Goal: Task Accomplishment & Management: Manage account settings

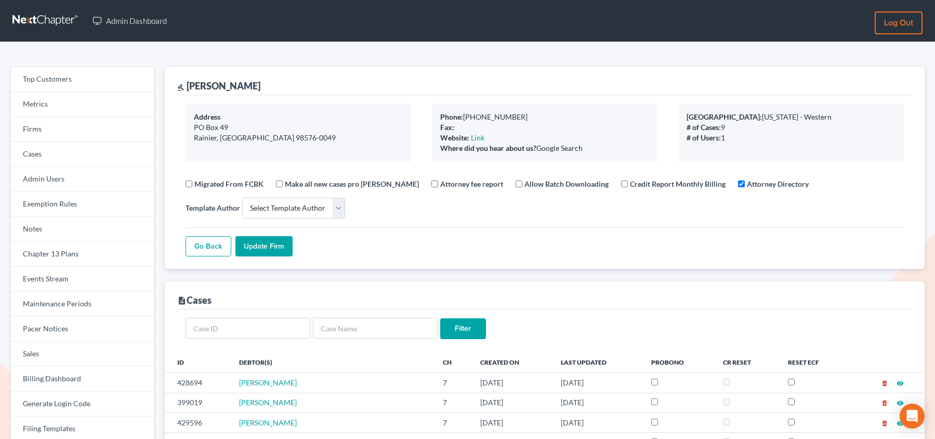
select select
click at [46, 133] on link "Firms" at bounding box center [82, 129] width 144 height 25
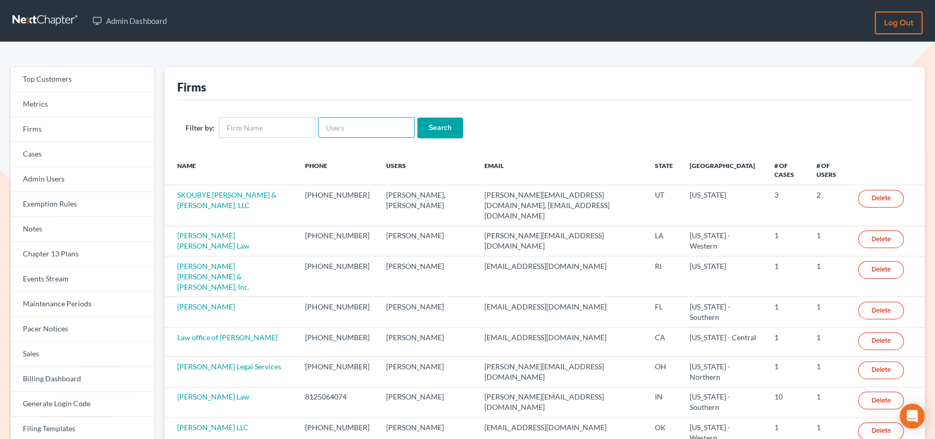
click at [341, 126] on input "text" at bounding box center [366, 127] width 97 height 21
paste input "[PERSON_NAME][EMAIL_ADDRESS][DOMAIN_NAME]"
type input "[PERSON_NAME][EMAIL_ADDRESS][DOMAIN_NAME]"
click at [417, 117] on input "Search" at bounding box center [440, 127] width 46 height 21
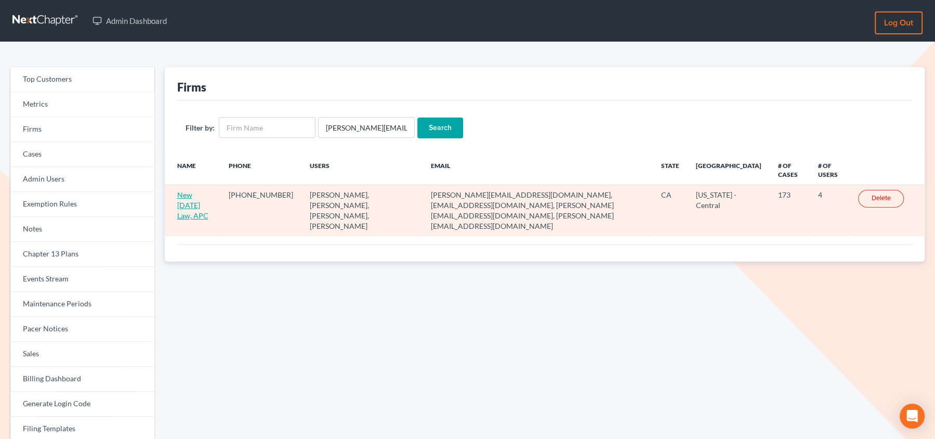
click at [206, 192] on link "New Tomorrow Law, APC" at bounding box center [192, 205] width 31 height 30
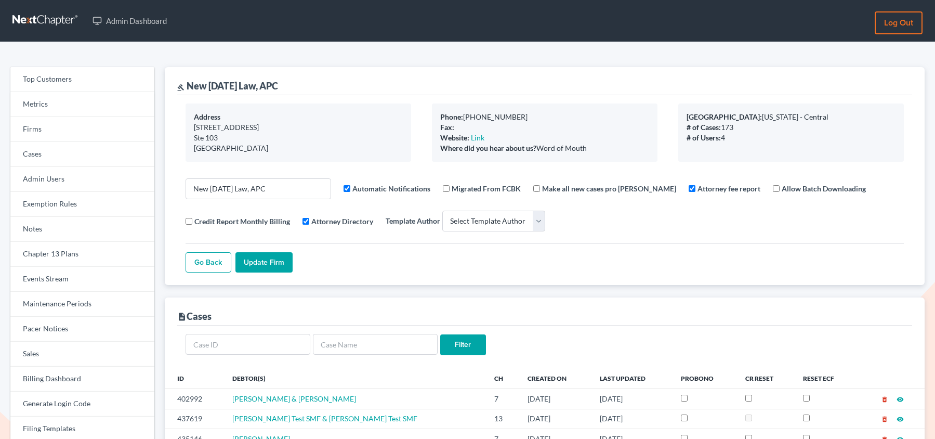
select select
click at [37, 124] on link "Firms" at bounding box center [82, 129] width 144 height 25
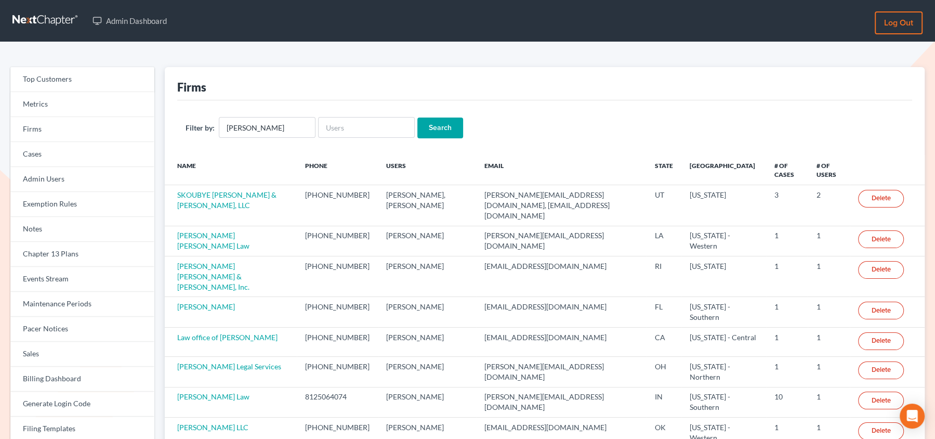
type input "[PERSON_NAME]"
click at [417, 117] on input "Search" at bounding box center [440, 127] width 46 height 21
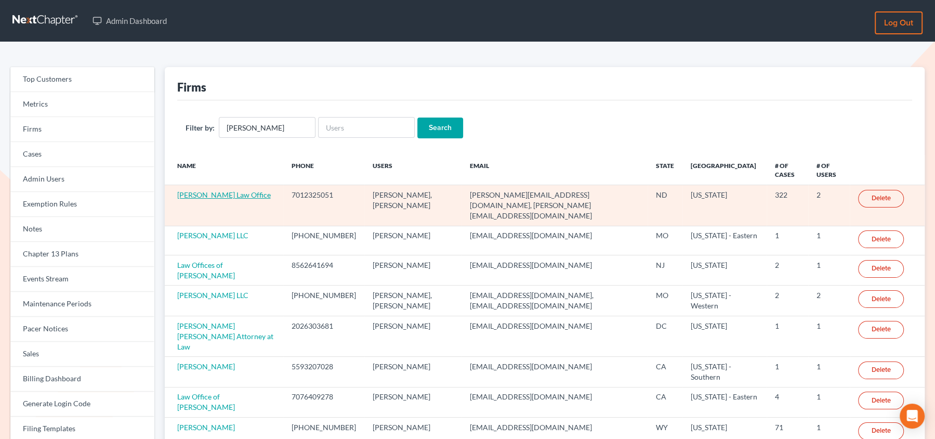
click at [233, 196] on link "Cheryl Bergian Law Office" at bounding box center [224, 194] width 94 height 9
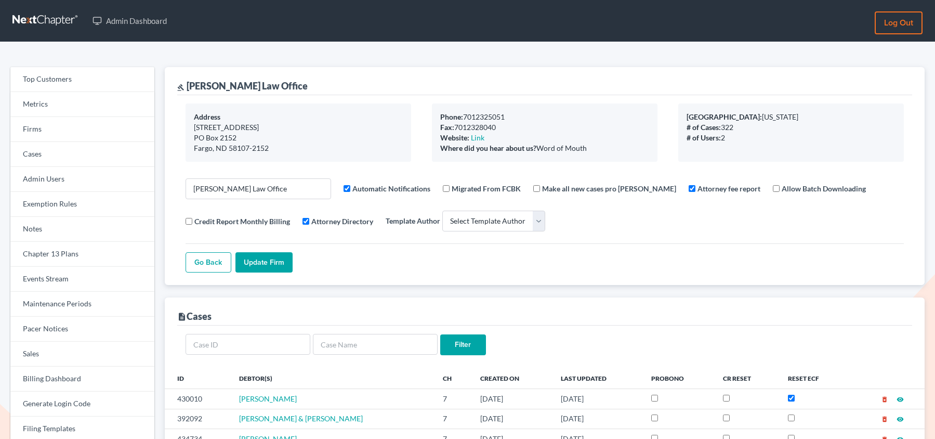
select select
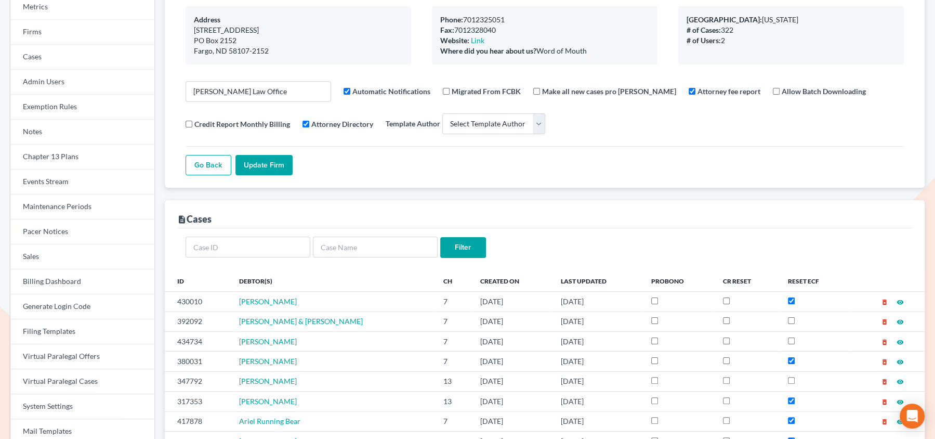
scroll to position [99, 0]
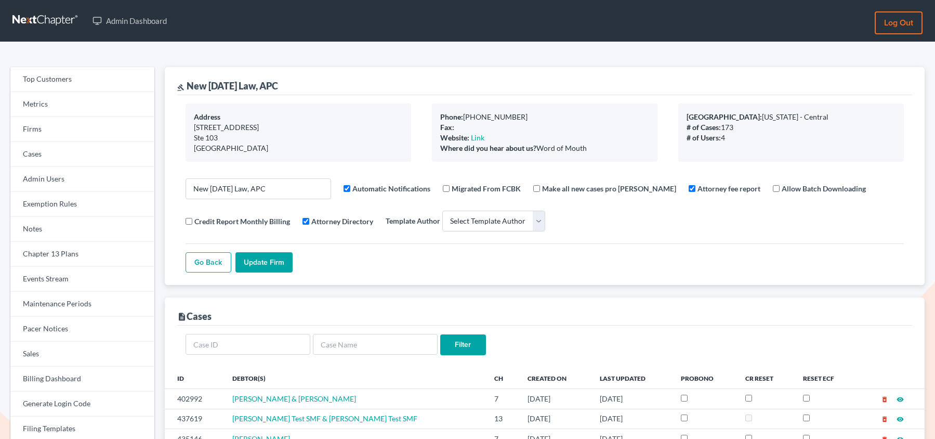
select select
click at [38, 124] on link "Firms" at bounding box center [82, 129] width 144 height 25
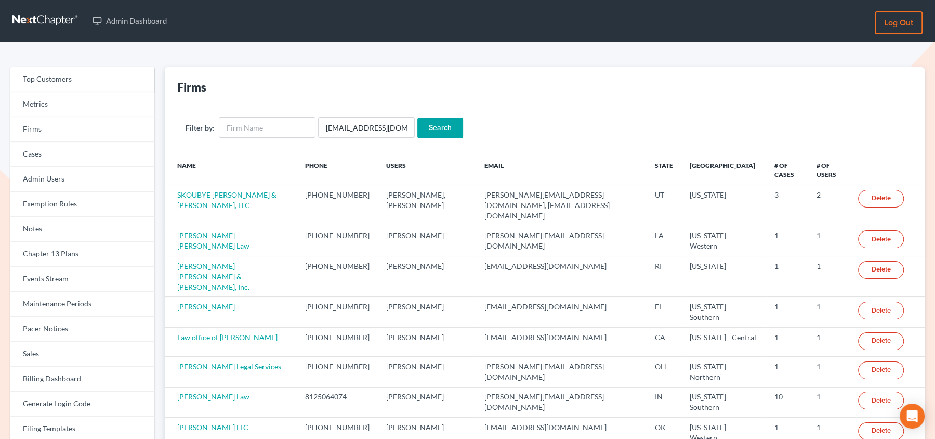
scroll to position [0, 9]
type input "legaljenngarcia@gmail.com"
click at [417, 117] on input "Search" at bounding box center [440, 127] width 46 height 21
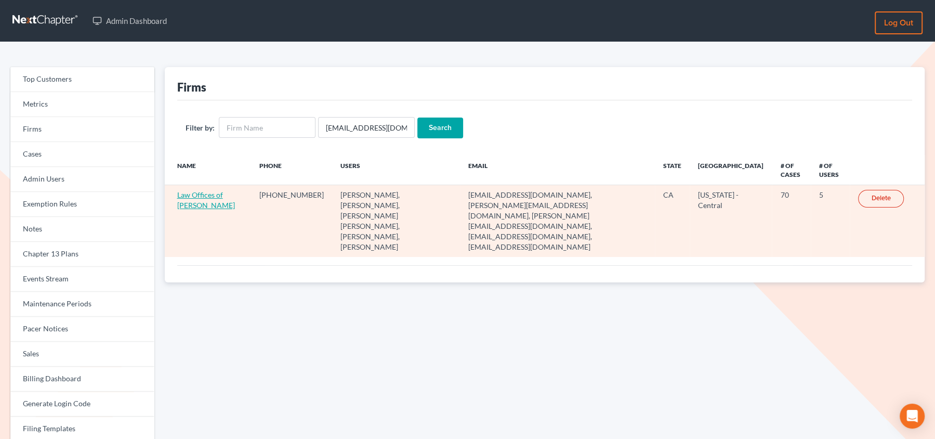
click at [199, 200] on link "Law Offices of [PERSON_NAME]" at bounding box center [206, 199] width 58 height 19
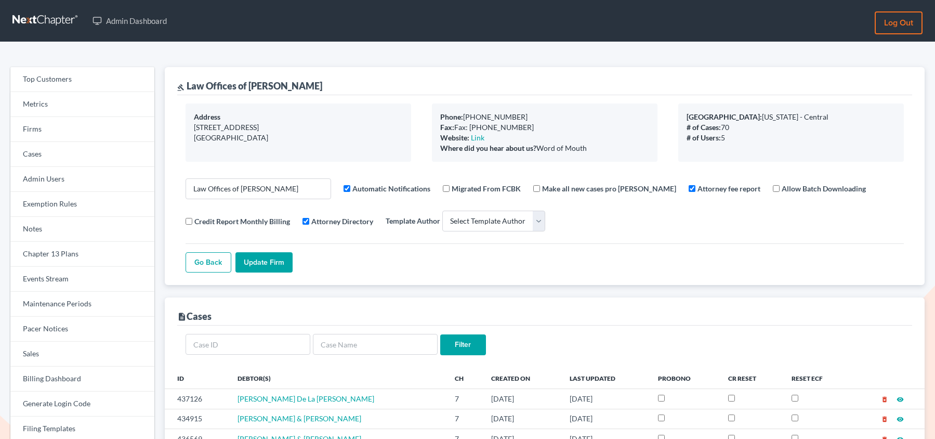
select select
click at [55, 127] on link "Firms" at bounding box center [82, 129] width 144 height 25
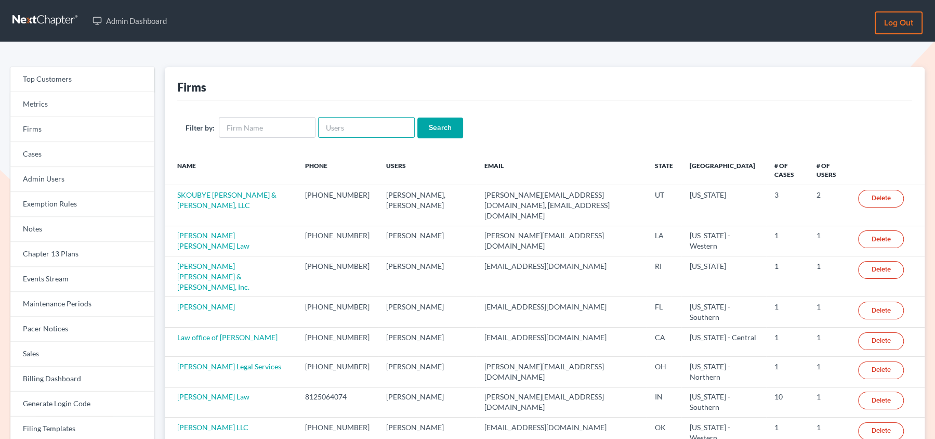
click at [393, 120] on input "text" at bounding box center [366, 127] width 97 height 21
paste input "[PERSON_NAME][EMAIL_ADDRESS][DOMAIN_NAME]"
type input "[PERSON_NAME][EMAIL_ADDRESS][DOMAIN_NAME]"
click at [417, 117] on input "Search" at bounding box center [440, 127] width 46 height 21
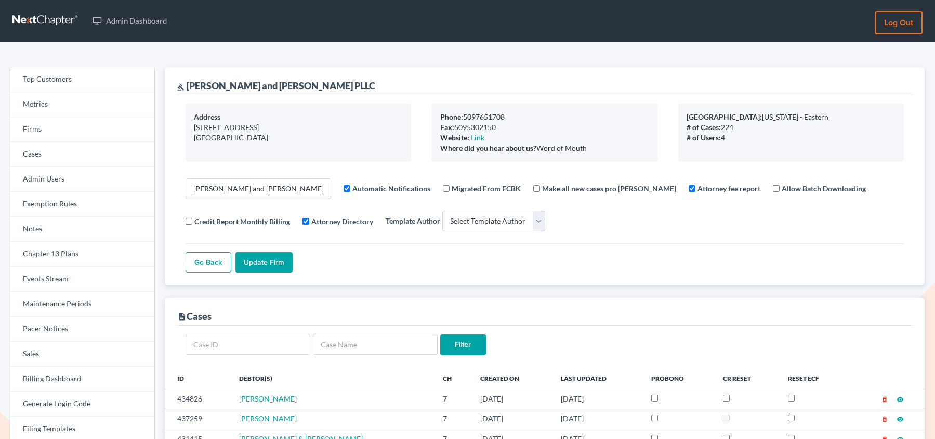
select select
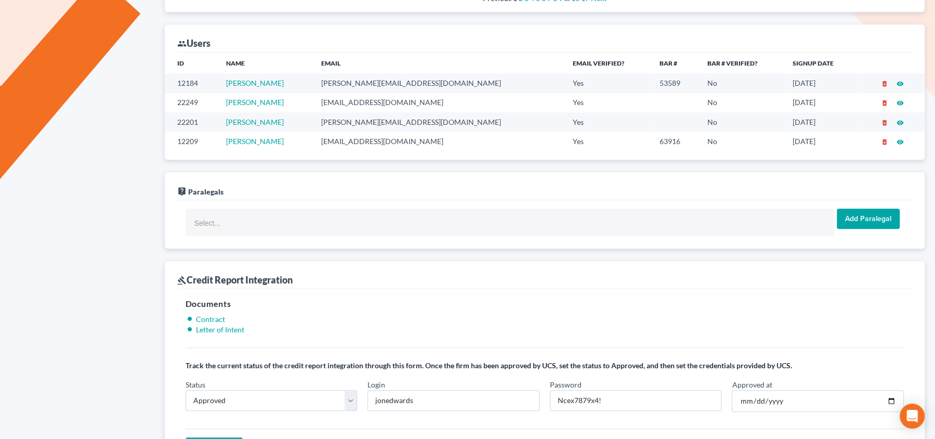
scroll to position [604, 0]
